Goal: Task Accomplishment & Management: Complete application form

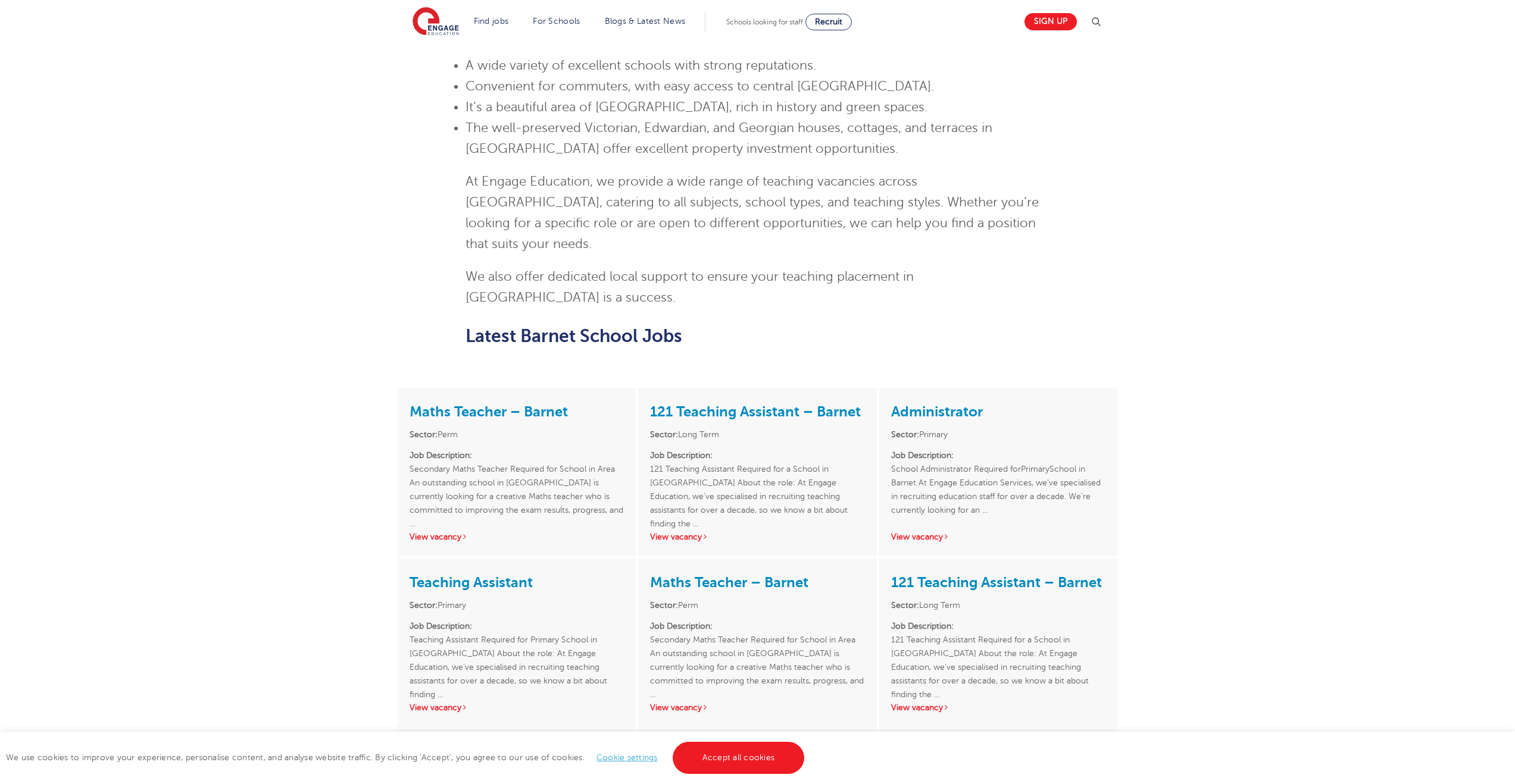
scroll to position [1050, 0]
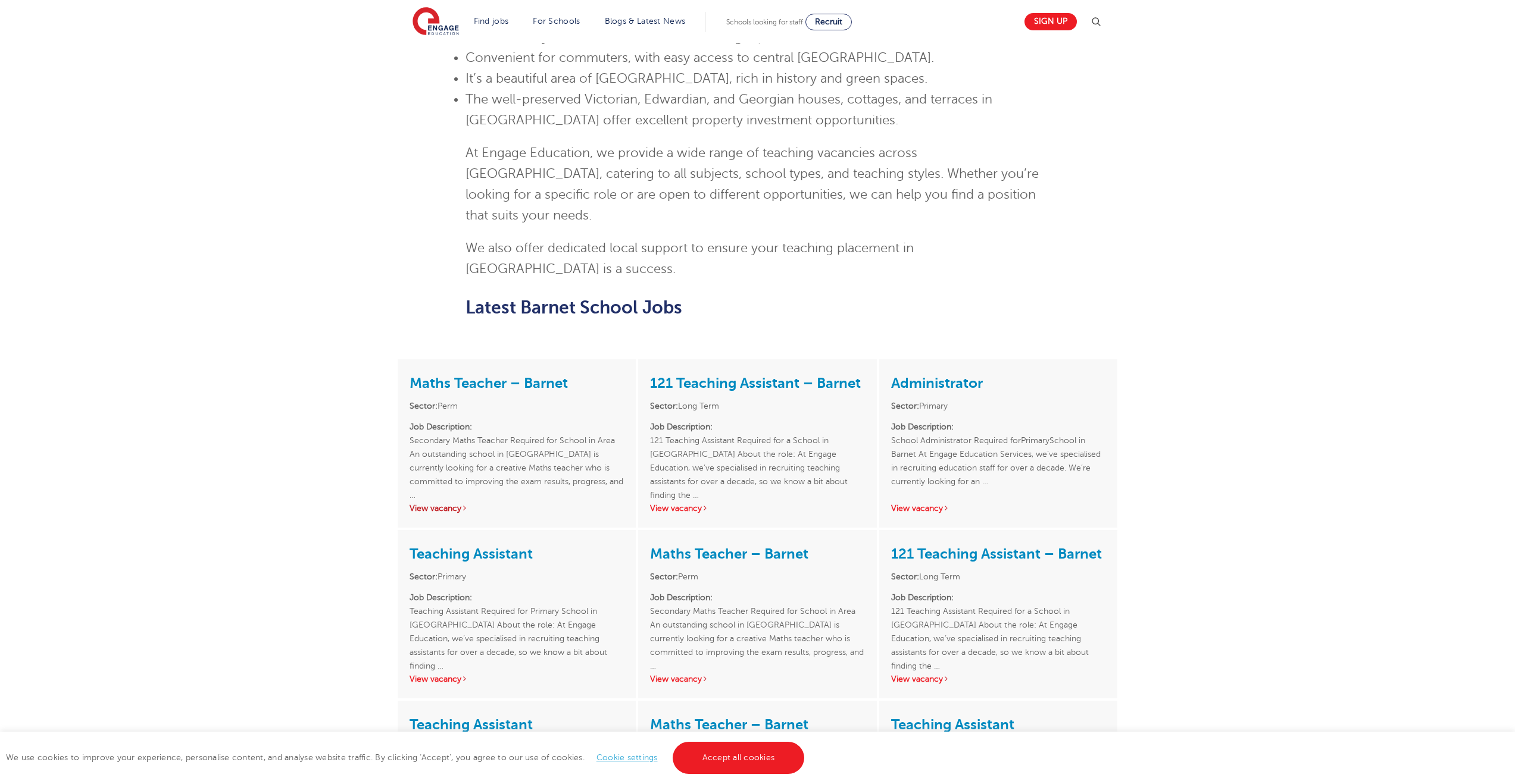
click at [443, 504] on link "View vacancy" at bounding box center [439, 508] width 58 height 9
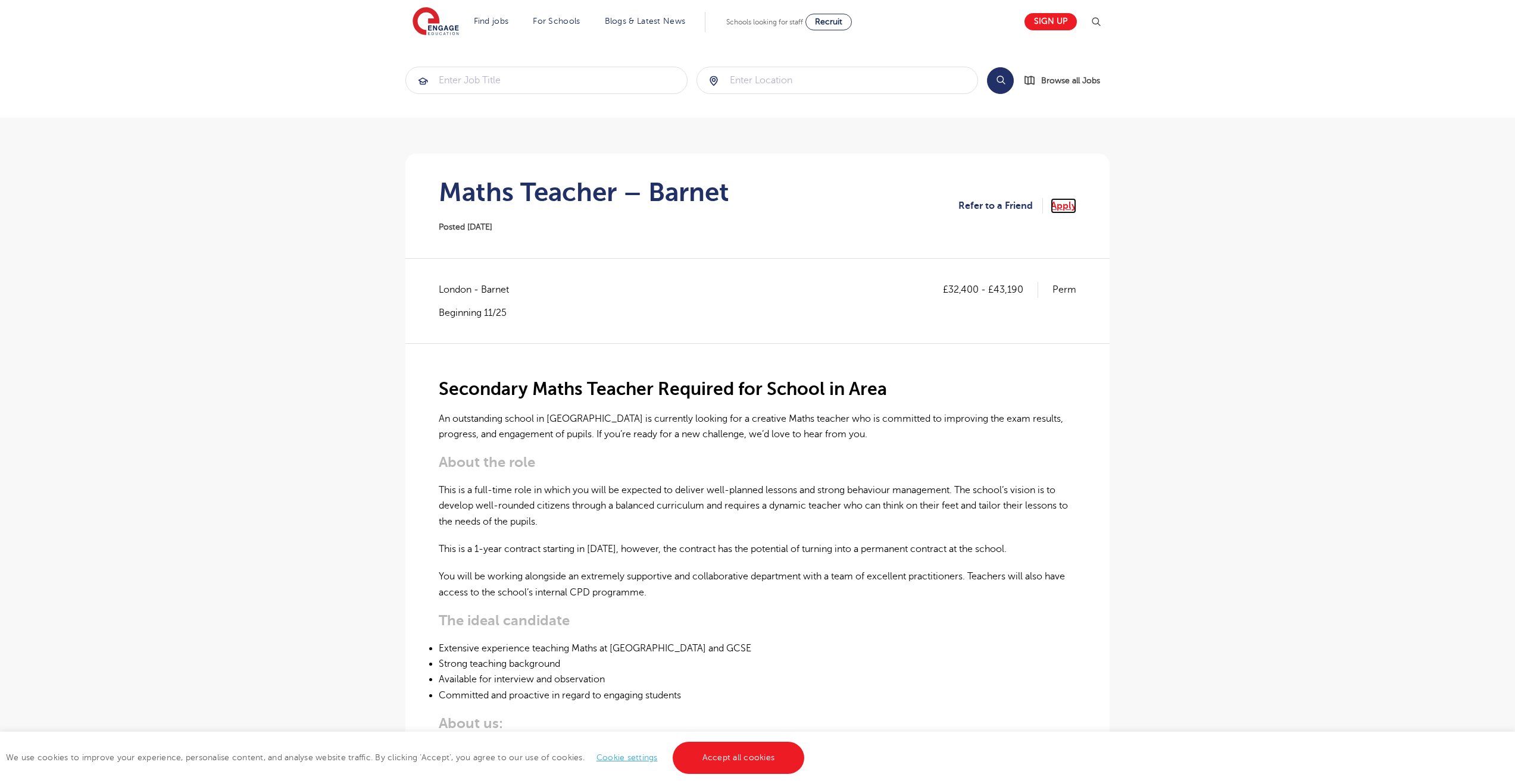
click at [1063, 203] on link "Apply" at bounding box center [1063, 206] width 26 height 16
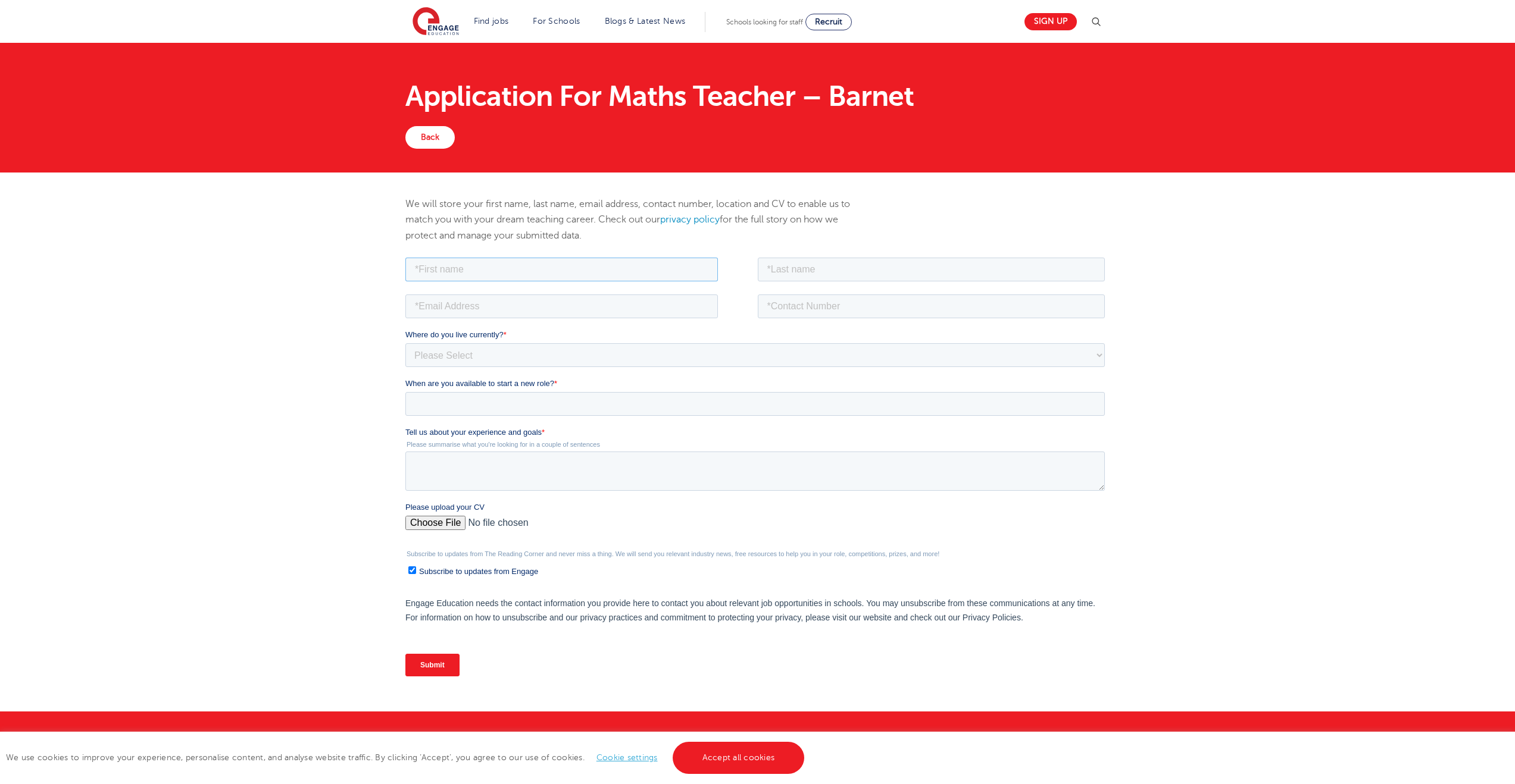
click at [505, 265] on input "text" at bounding box center [562, 269] width 313 height 24
type input "[PERSON_NAME]"
click at [512, 297] on input "email" at bounding box center [562, 305] width 313 height 24
type input "[EMAIL_ADDRESS][DOMAIN_NAME]"
click at [769, 267] on input "text" at bounding box center [932, 269] width 348 height 24
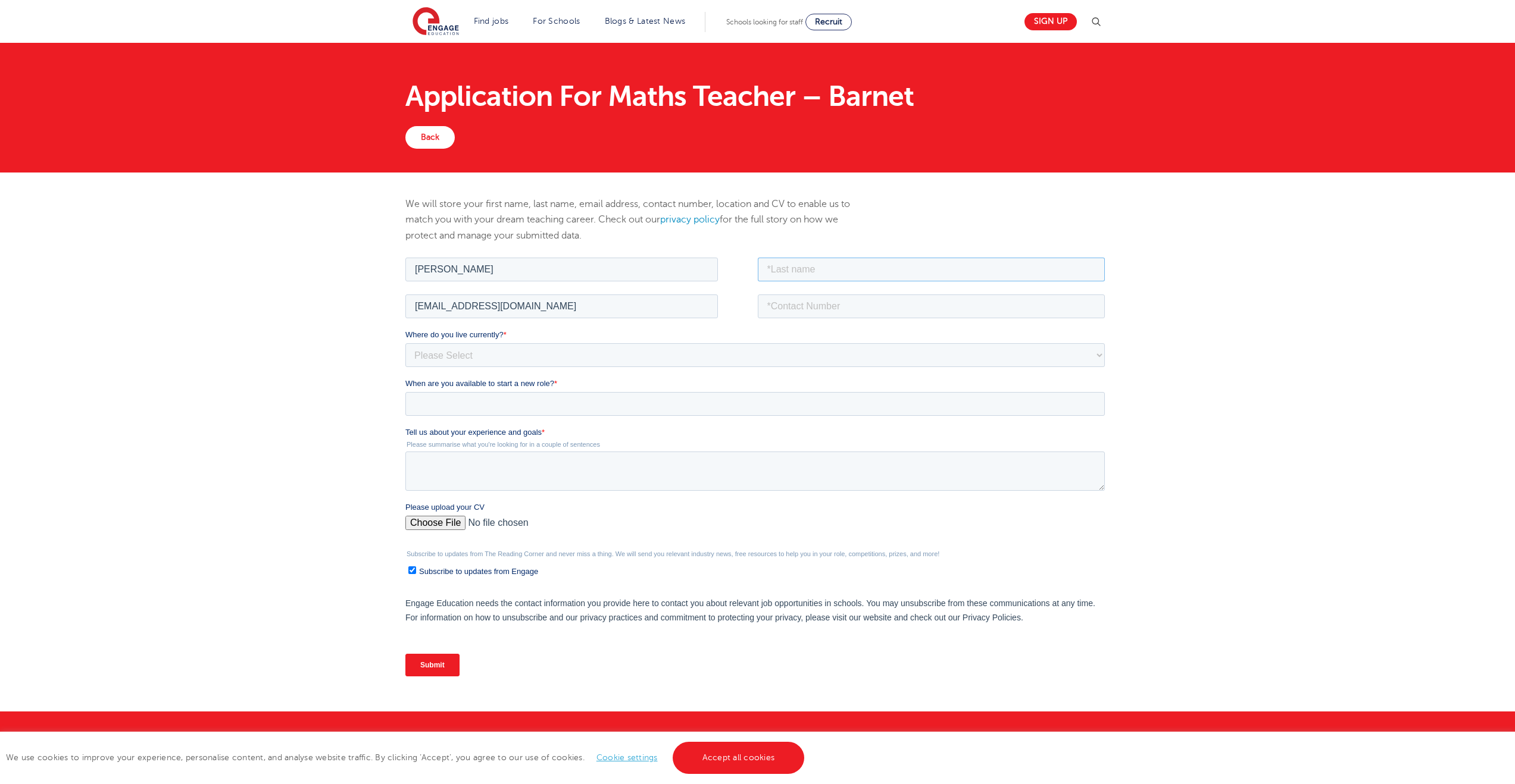
type input "[PERSON_NAME]"
click at [797, 310] on input "tel" at bounding box center [932, 305] width 348 height 24
type input "[PHONE_NUMBER]"
click at [531, 348] on select "Please Select [GEOGRAPHIC_DATA] [GEOGRAPHIC_DATA] [GEOGRAPHIC_DATA] [GEOGRAPHIC…" at bounding box center [755, 354] width 699 height 24
select select "UK"
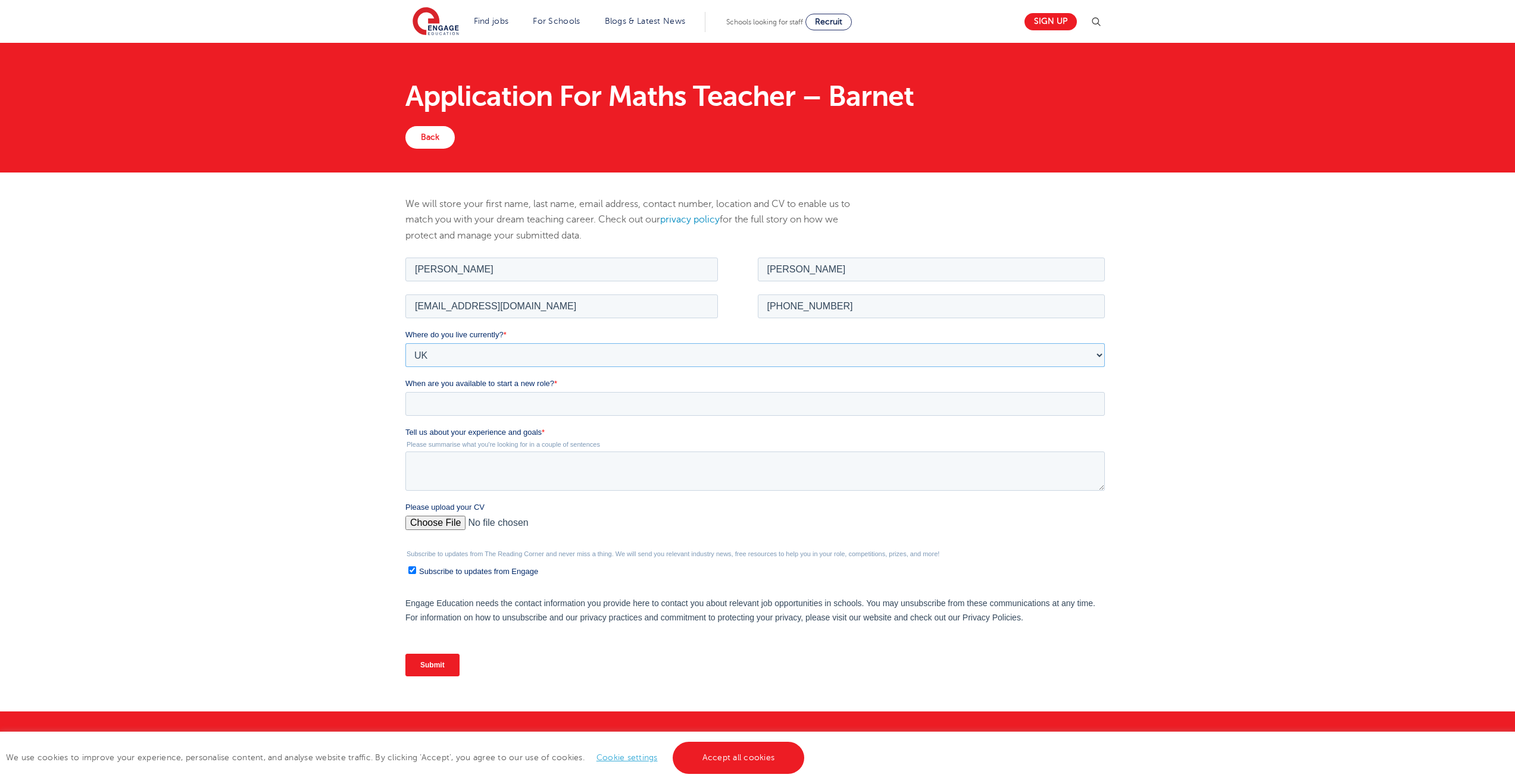
click at [405, 342] on select "Please Select [GEOGRAPHIC_DATA] [GEOGRAPHIC_DATA] [GEOGRAPHIC_DATA] [GEOGRAPHIC…" at bounding box center [755, 354] width 699 height 24
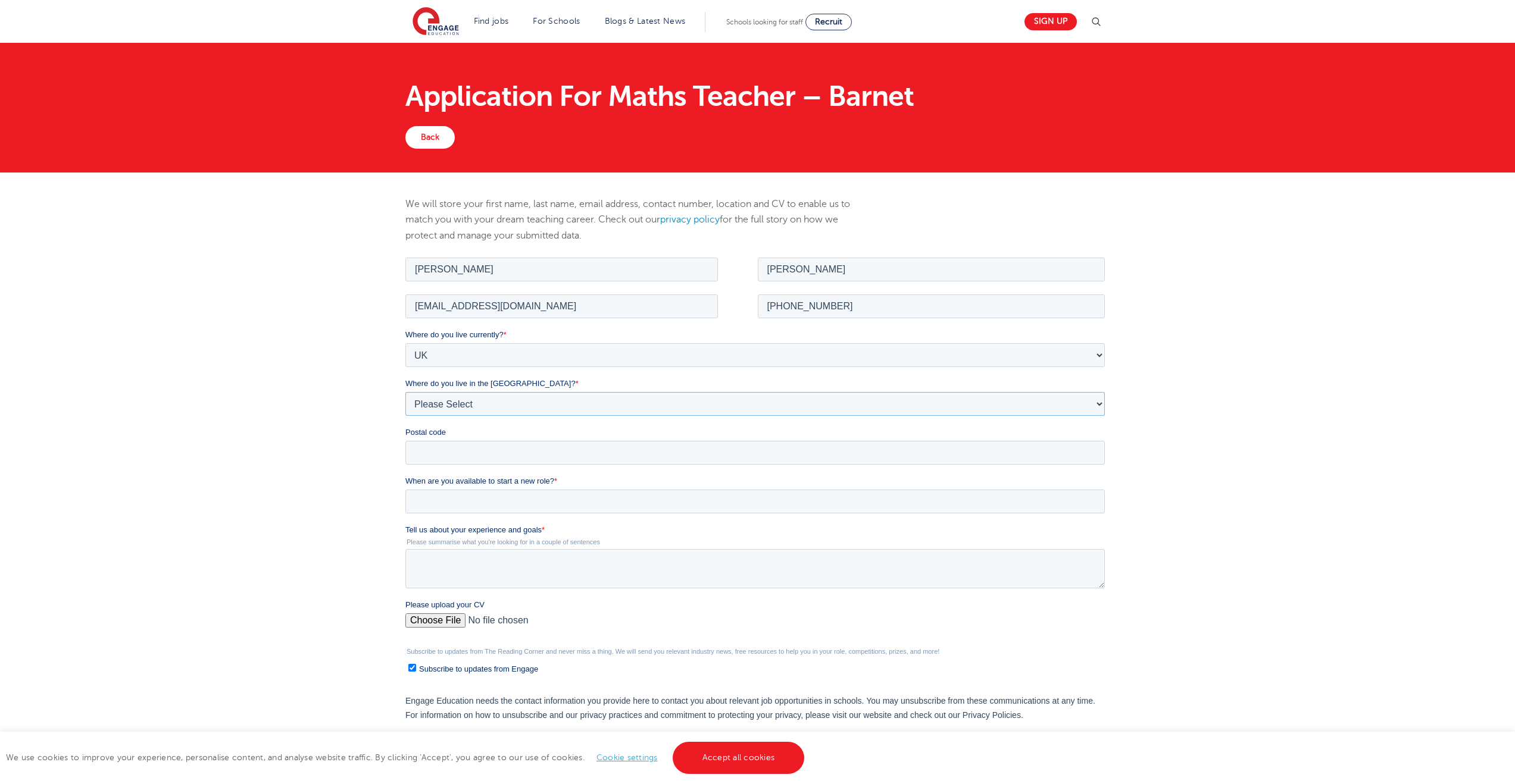
click at [469, 401] on select "Please Select Overseas [GEOGRAPHIC_DATA] [GEOGRAPHIC_DATA] [GEOGRAPHIC_DATA] [G…" at bounding box center [755, 403] width 699 height 24
select select "City of [GEOGRAPHIC_DATA]"
click at [405, 391] on select "Please Select Overseas [GEOGRAPHIC_DATA] [GEOGRAPHIC_DATA] [GEOGRAPHIC_DATA] [G…" at bounding box center [755, 403] width 699 height 24
click at [453, 447] on input "Postal code" at bounding box center [755, 452] width 699 height 24
type input "N12 8ET"
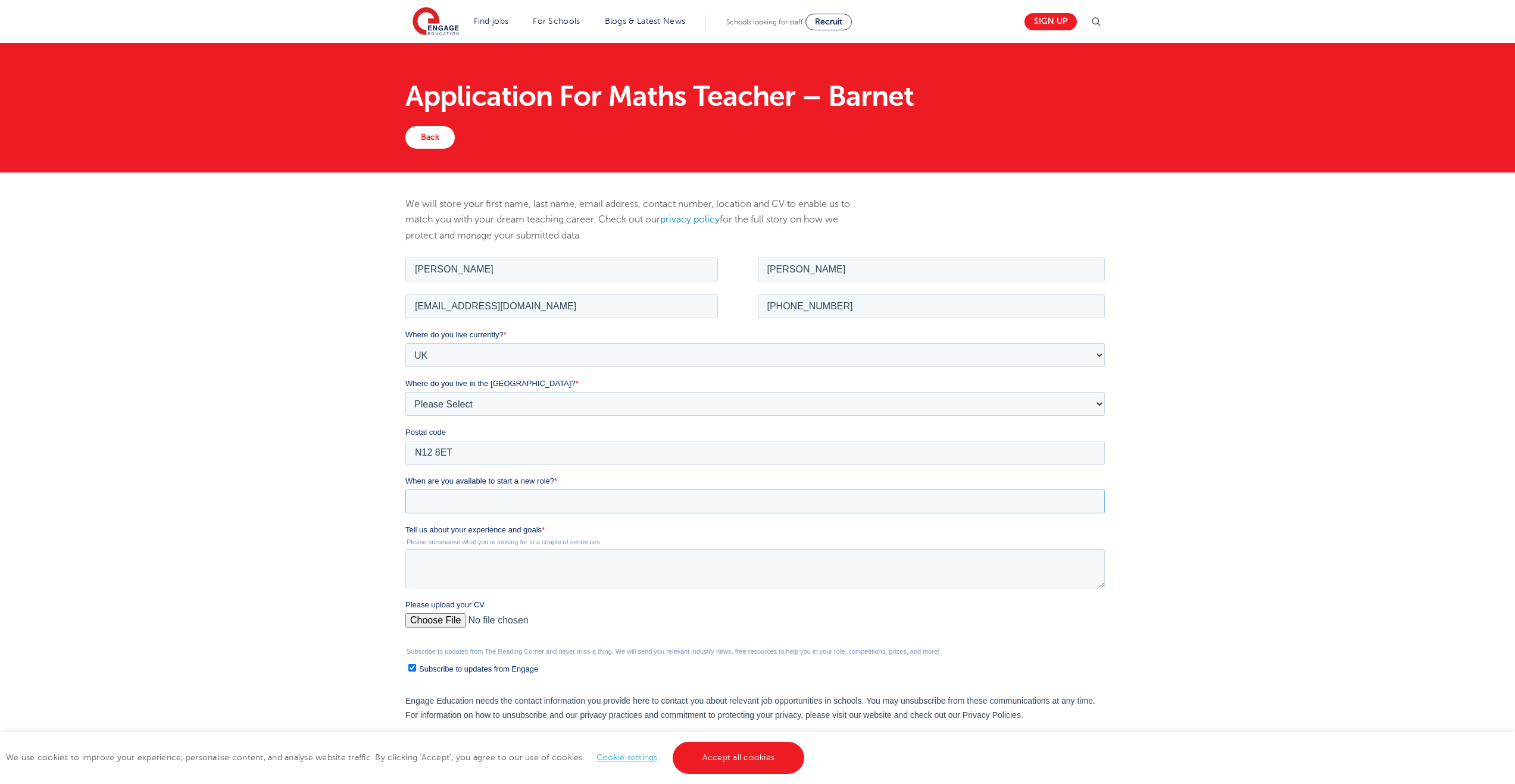
click at [457, 495] on input "When are you available to start a new role? *" at bounding box center [755, 500] width 699 height 24
type div "[DATE]"
type input "[DATE]"
click at [478, 562] on textarea "Tell us about your experience and goals *" at bounding box center [755, 567] width 699 height 39
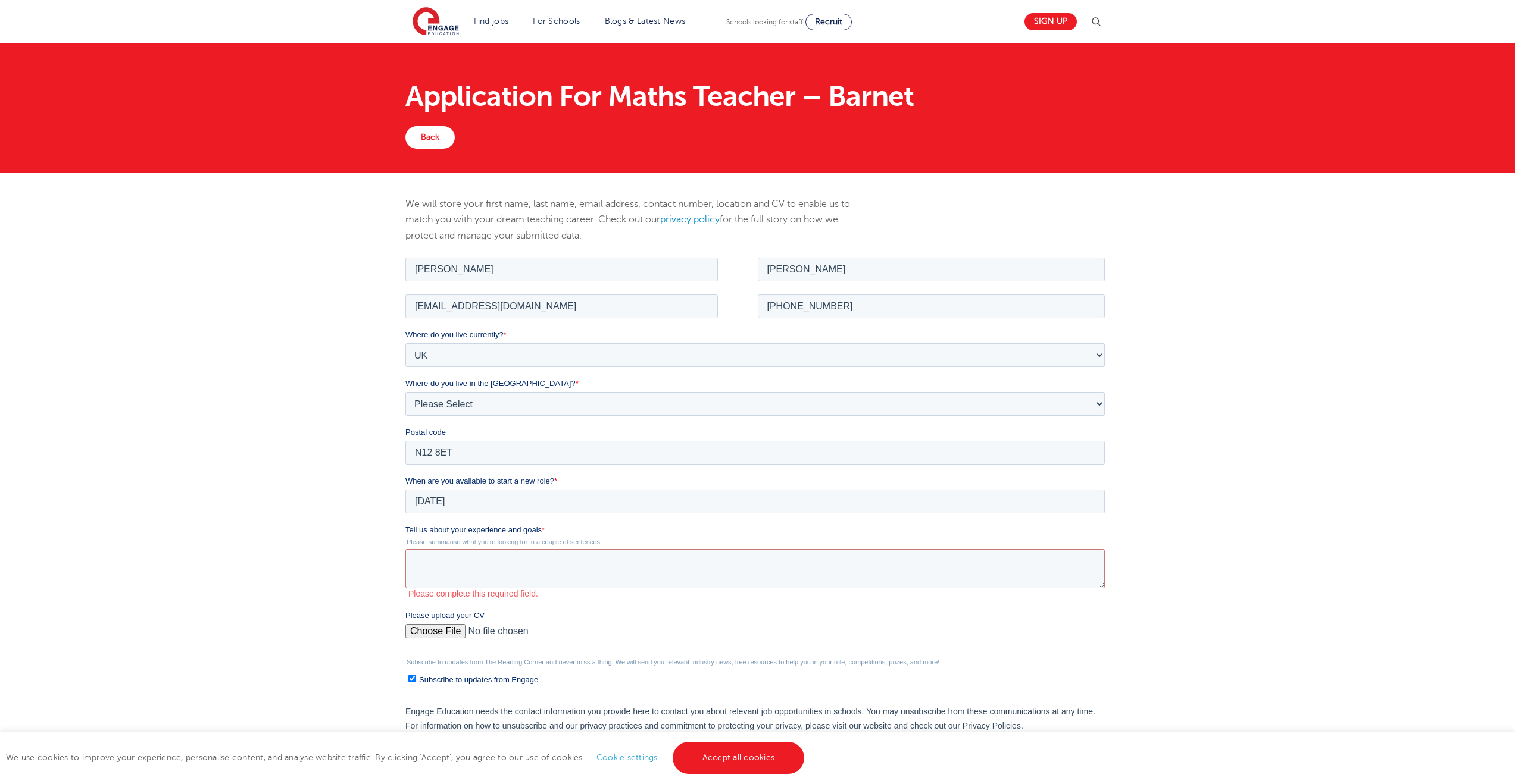
click at [434, 618] on div "Please upload your CV" at bounding box center [757, 629] width 704 height 38
click at [453, 626] on input "Please upload your CV" at bounding box center [755, 635] width 699 height 24
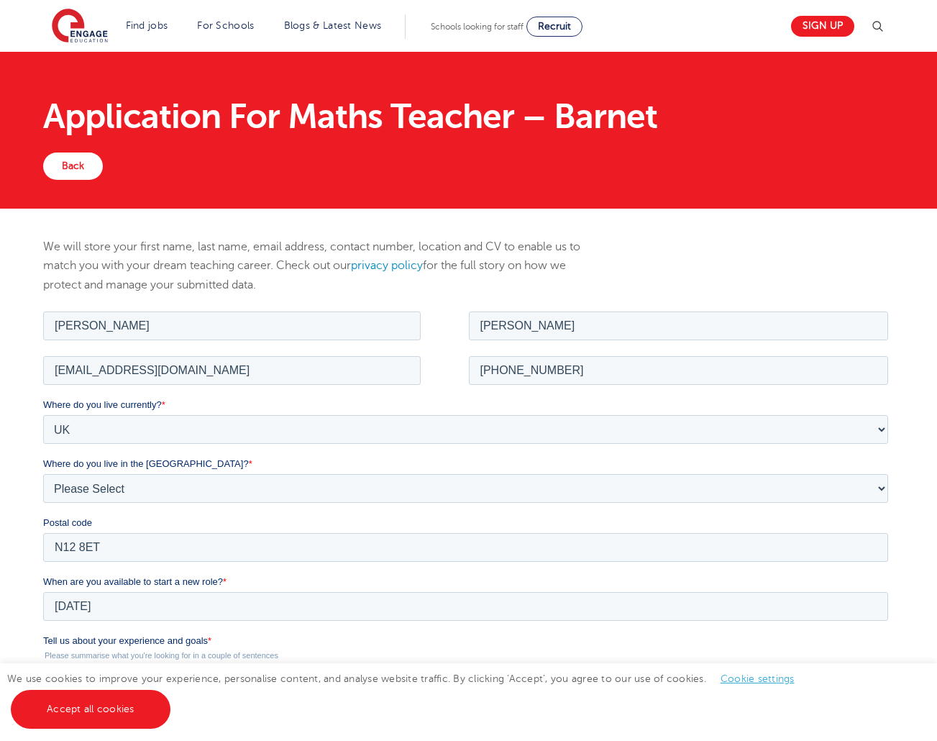
click at [163, 639] on span "Tell us about your experience and goals" at bounding box center [125, 639] width 165 height 11
click at [163, 663] on textarea "Tell us about your experience and goals *" at bounding box center [465, 686] width 845 height 47
click at [163, 639] on span "Tell us about your experience and goals" at bounding box center [125, 639] width 165 height 11
click at [163, 663] on textarea "Tell us about your experience and goals *" at bounding box center [465, 686] width 845 height 47
click at [163, 639] on span "Tell us about your experience and goals" at bounding box center [125, 639] width 165 height 11
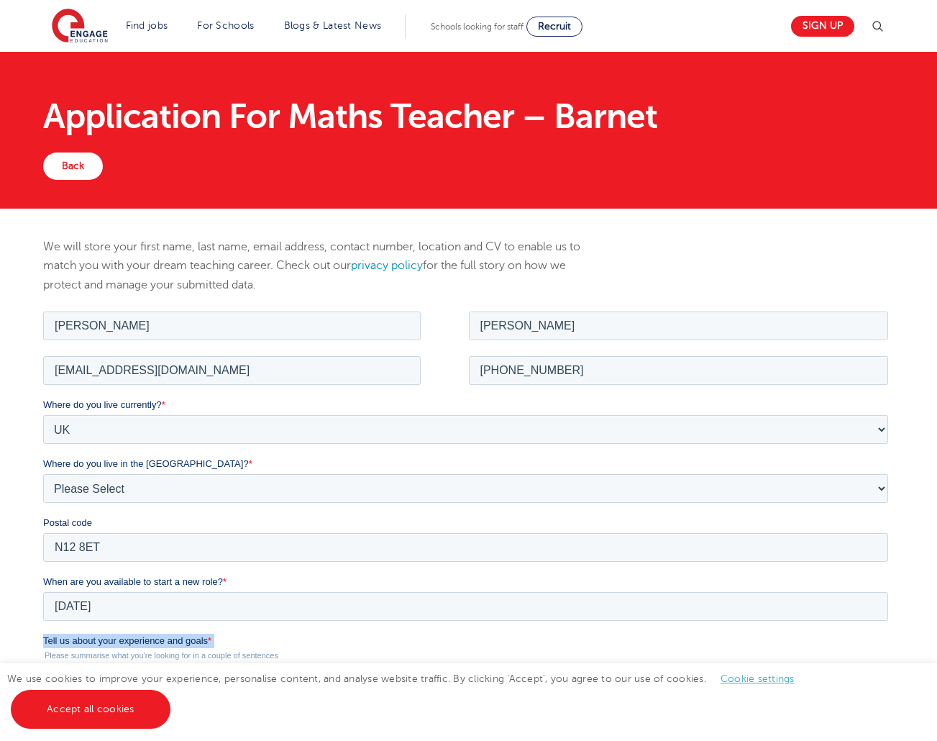
click at [163, 663] on textarea "Tell us about your experience and goals *" at bounding box center [465, 686] width 845 height 47
click at [163, 639] on span "Tell us about your experience and goals" at bounding box center [125, 639] width 165 height 11
click at [163, 663] on textarea "Tell us about your experience and goals *" at bounding box center [465, 686] width 845 height 47
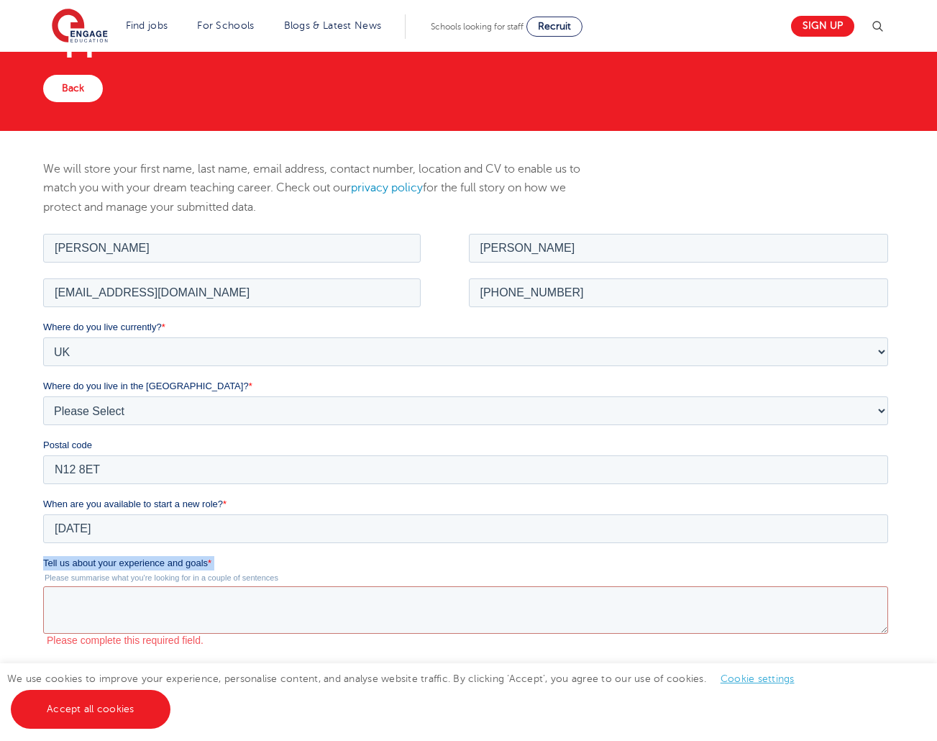
scroll to position [204, 0]
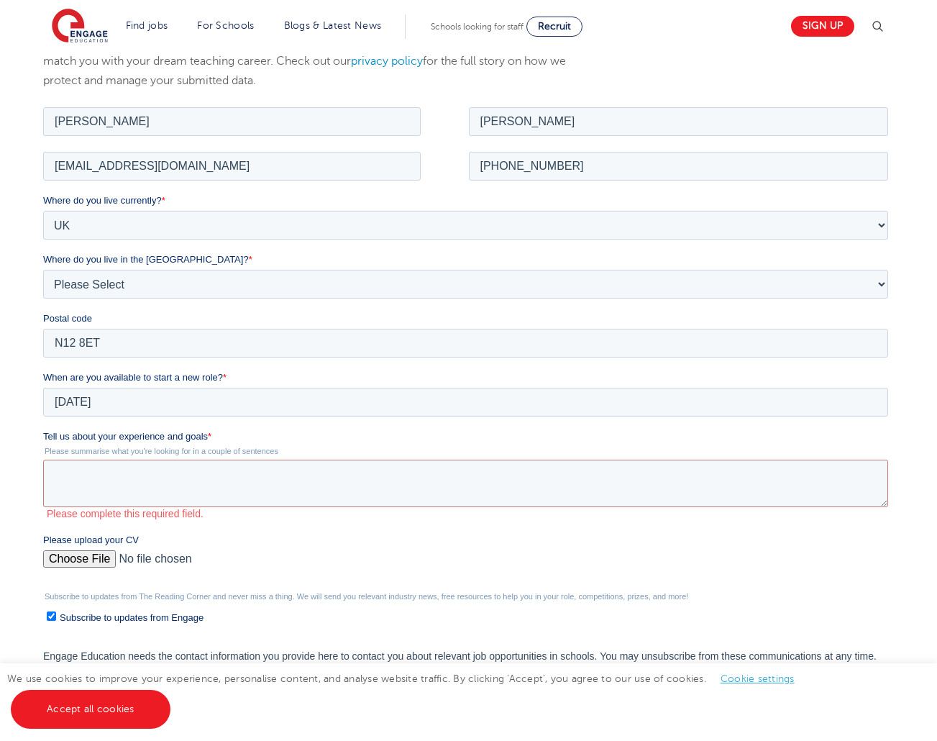
click at [282, 448] on legend "Please summarise what you're looking for in a couple of sentences" at bounding box center [468, 450] width 851 height 9
drag, startPoint x: 278, startPoint y: 448, endPoint x: 45, endPoint y: 439, distance: 233.9
click at [45, 439] on div "Tell us about your experience and goals * Please summarise what you're looking …" at bounding box center [468, 474] width 851 height 91
copy div "Tell us about your experience and goals * Please summarise what you're looking …"
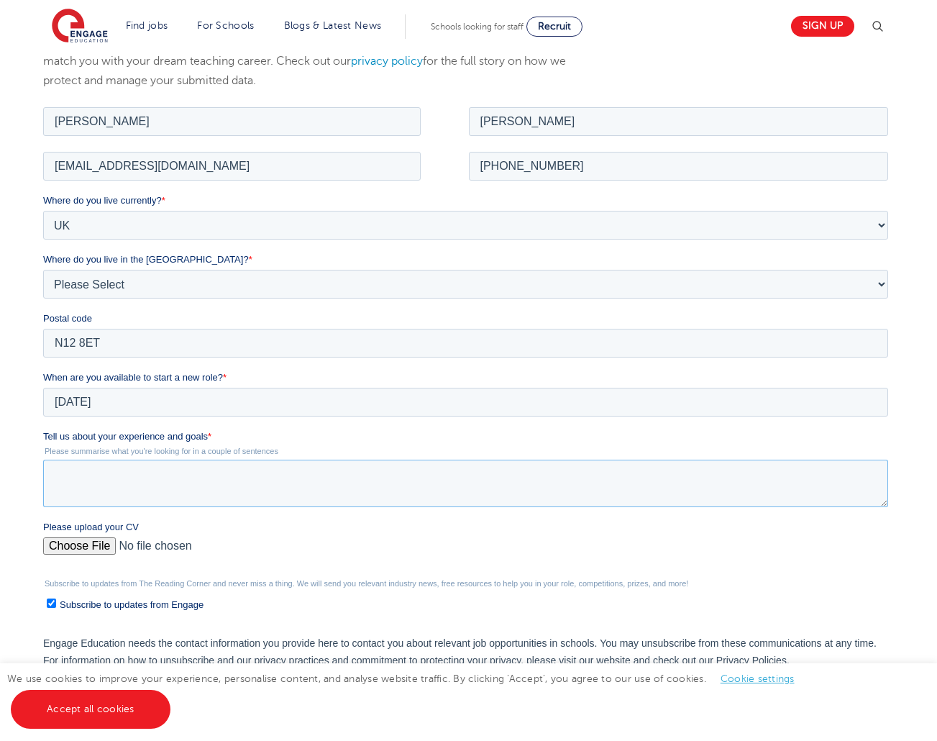
click at [158, 469] on textarea "Tell us about your experience and goals *" at bounding box center [465, 482] width 845 height 47
paste textarea "I am a newly qualified Maths teacher with a PGCE, Master’s degree, and experien…"
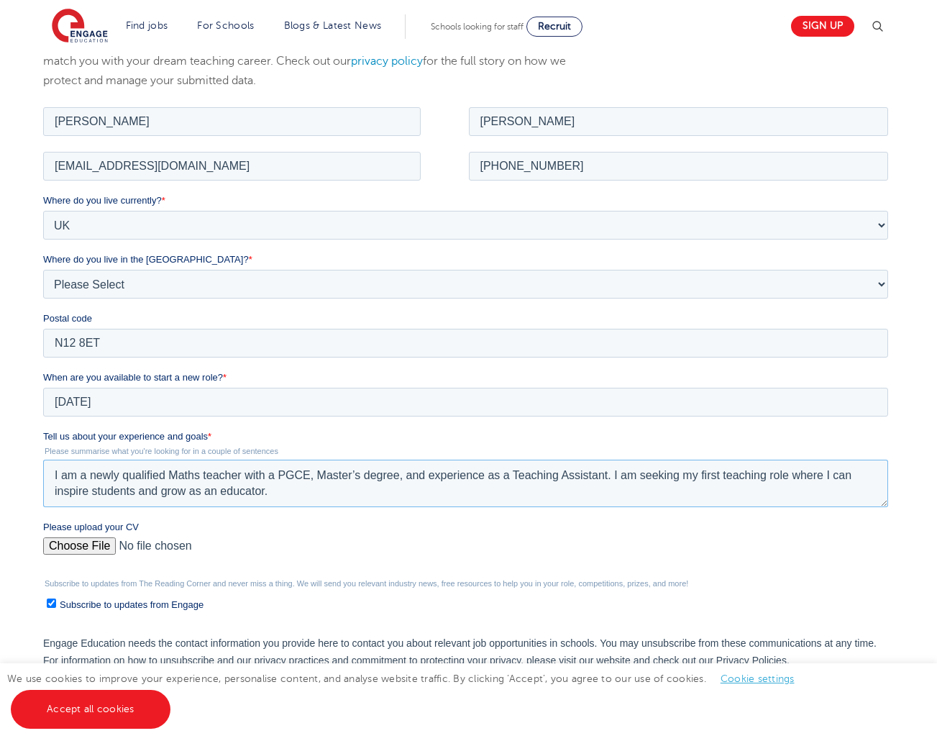
type textarea "I am a newly qualified Maths teacher with a PGCE, Master’s degree, and experien…"
click at [80, 544] on input "Please upload your CV" at bounding box center [465, 551] width 845 height 29
type input "C:\fakepath\Naser_Farahani_Maths_Teacher_CV [DATE].docx"
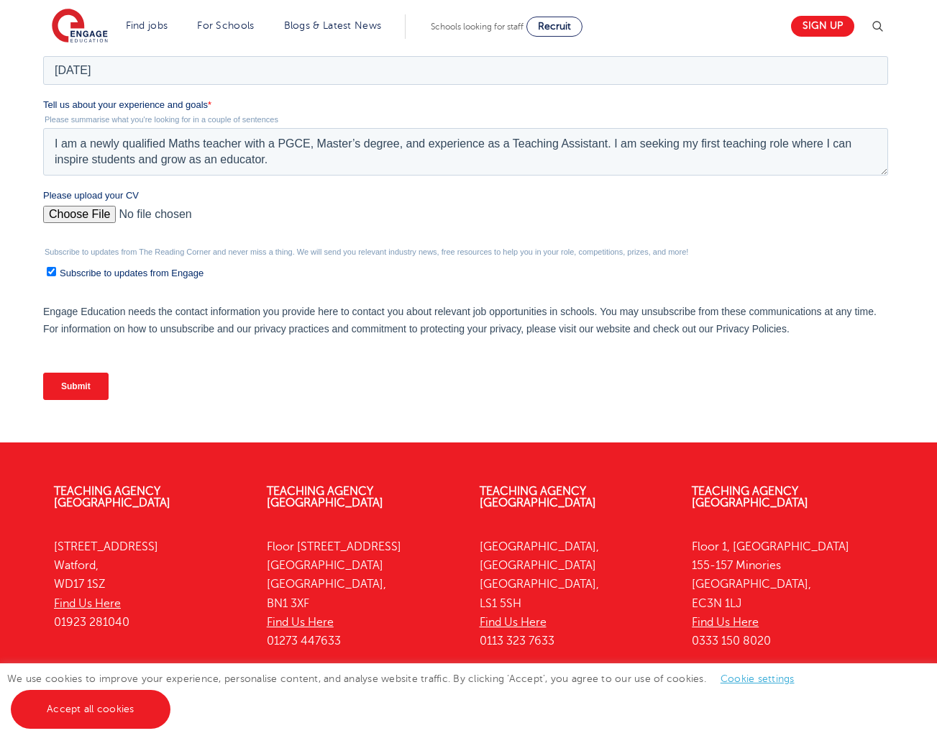
scroll to position [120, 0]
